Goal: Task Accomplishment & Management: Manage account settings

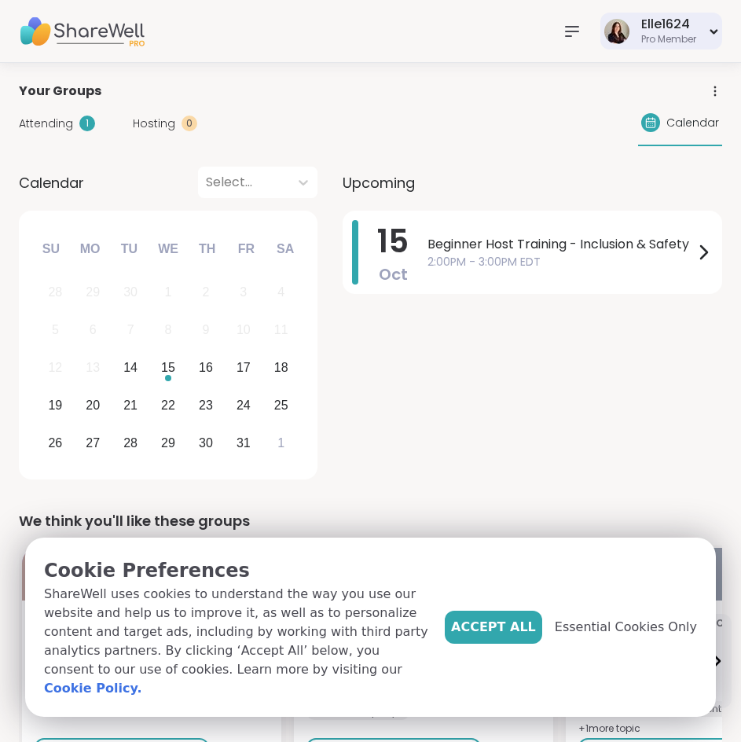
click at [710, 38] on div "Elle1624 Pro Member" at bounding box center [661, 31] width 122 height 37
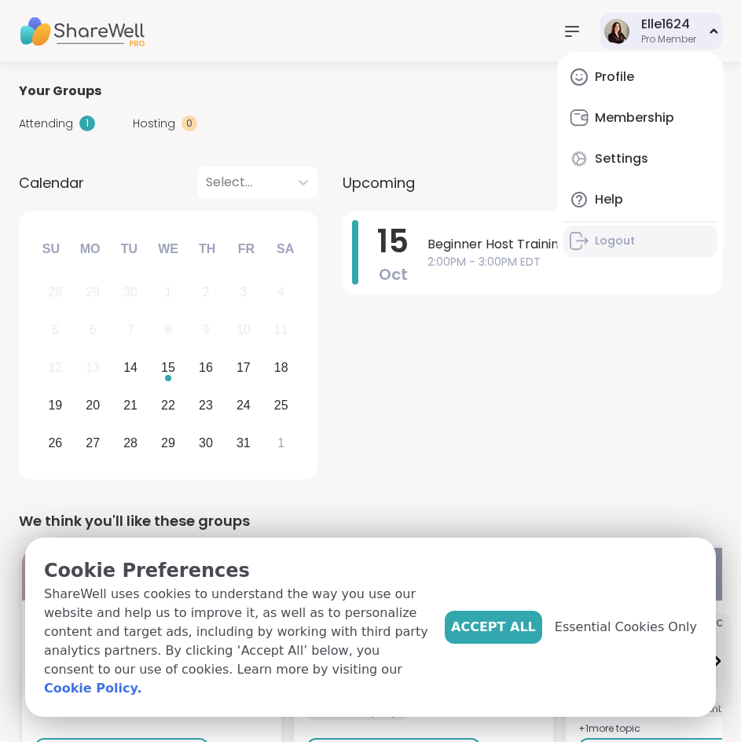
click at [628, 239] on div "Logout" at bounding box center [615, 241] width 40 height 16
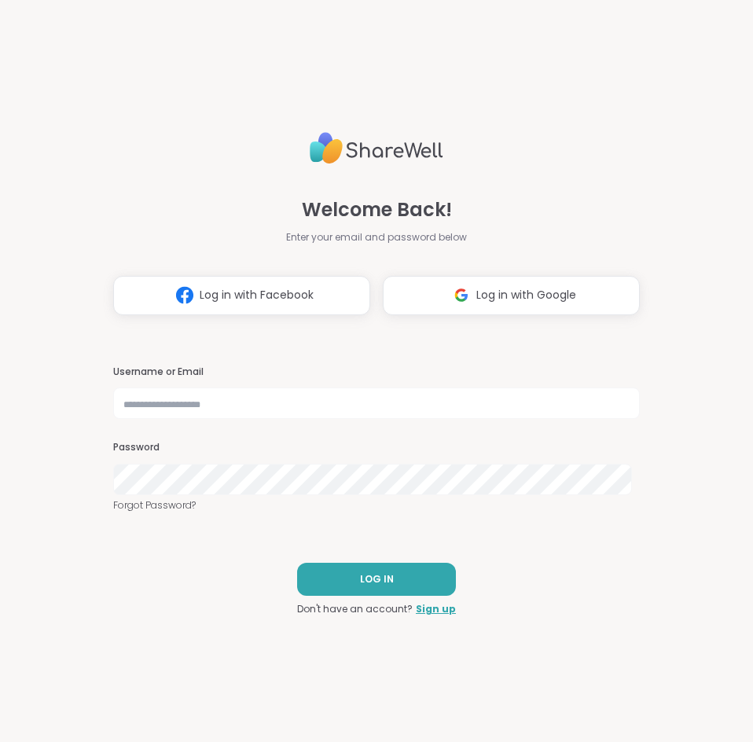
click at [210, 421] on div "Username or Email Password Forgot Password?" at bounding box center [376, 439] width 527 height 148
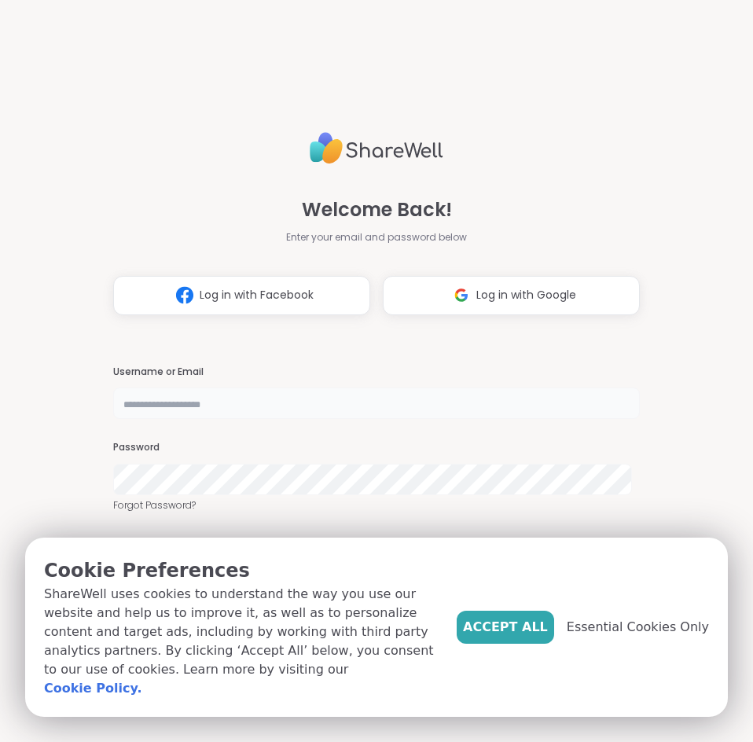
click at [209, 404] on input "text" at bounding box center [376, 402] width 527 height 31
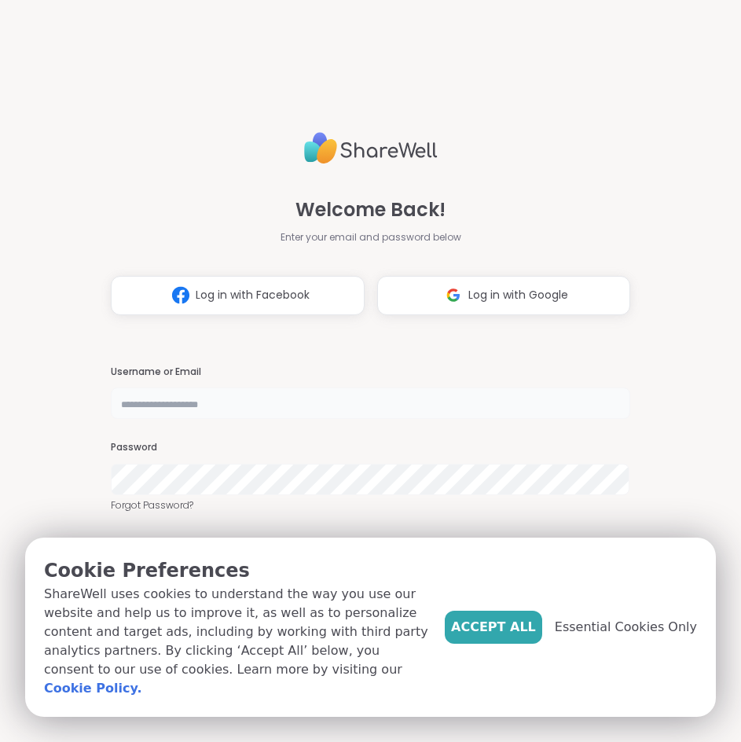
type input "**********"
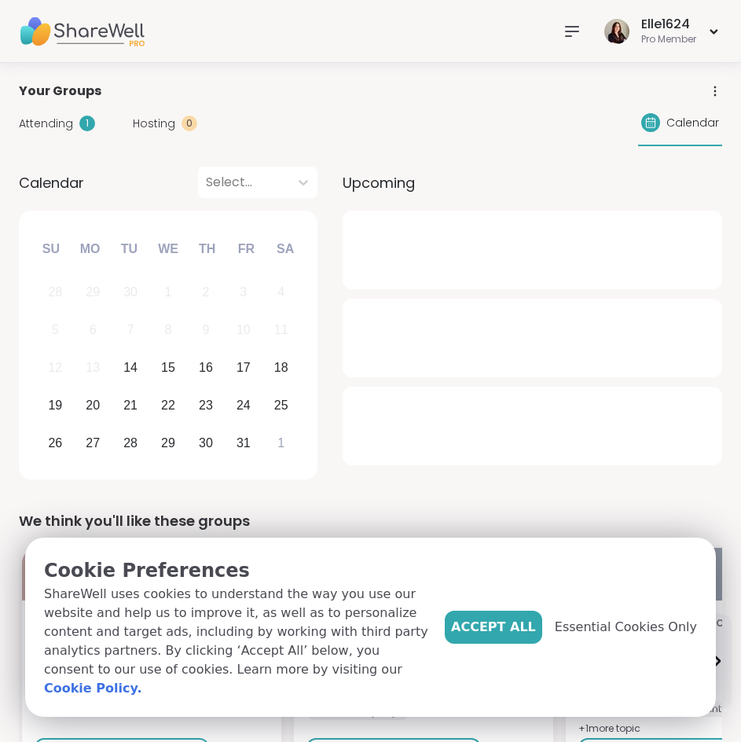
click at [497, 86] on div "Your Groups" at bounding box center [370, 91] width 703 height 19
